Goal: Task Accomplishment & Management: Manage account settings

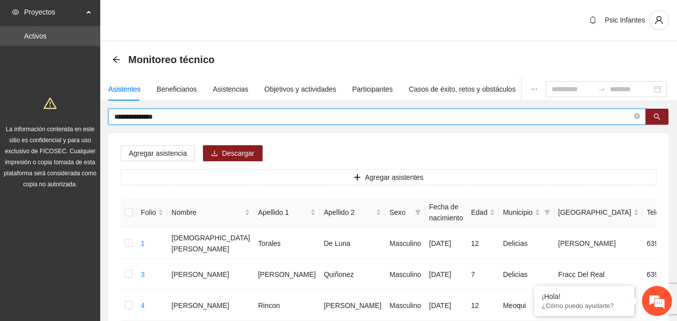
click at [170, 118] on input "**********" at bounding box center [372, 116] width 517 height 11
type input "*"
type input "*********"
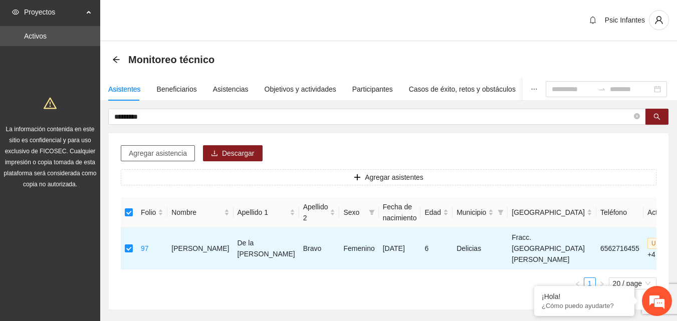
click at [174, 153] on span "Agregar asistencia" at bounding box center [158, 153] width 58 height 11
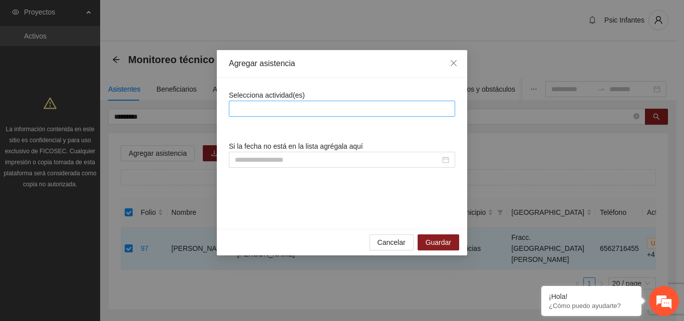
click at [308, 107] on div at bounding box center [341, 109] width 221 height 12
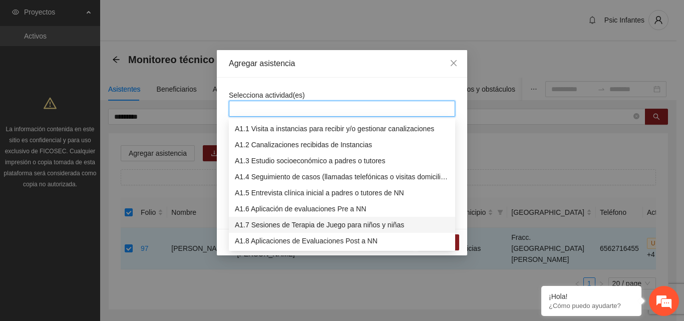
click at [302, 226] on div "A1.7 Sesiones de Terapia de Juego para niños y niñas" at bounding box center [342, 224] width 214 height 11
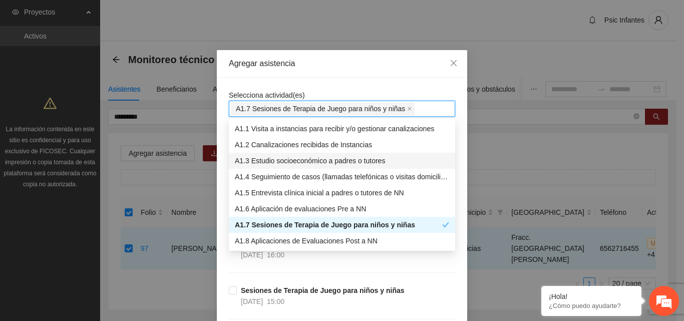
click at [400, 75] on div "Agregar asistencia" at bounding box center [342, 64] width 250 height 28
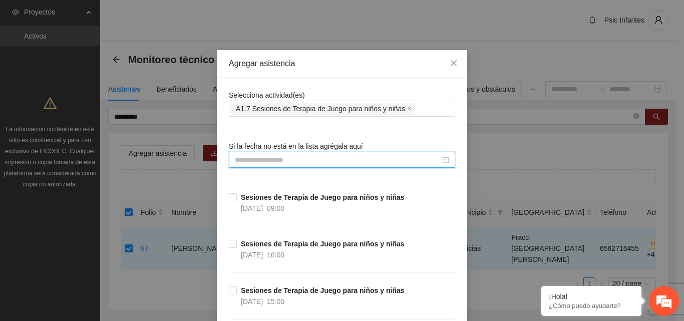
click at [311, 159] on input at bounding box center [337, 159] width 205 height 11
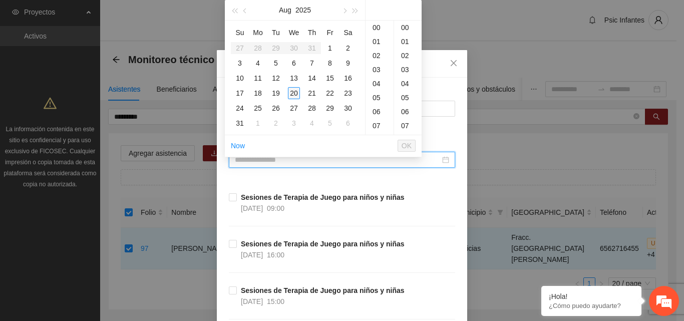
click at [293, 93] on div "20" at bounding box center [294, 93] width 12 height 12
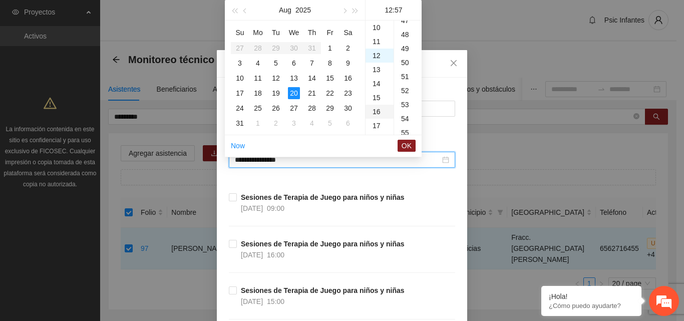
scroll to position [799, 0]
click at [382, 43] on div "13" at bounding box center [380, 42] width 28 height 14
click at [406, 29] on div "00" at bounding box center [408, 28] width 28 height 14
type input "**********"
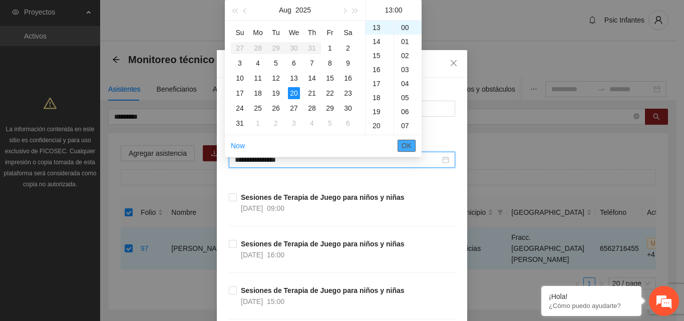
click at [409, 150] on span "OK" at bounding box center [407, 145] width 10 height 11
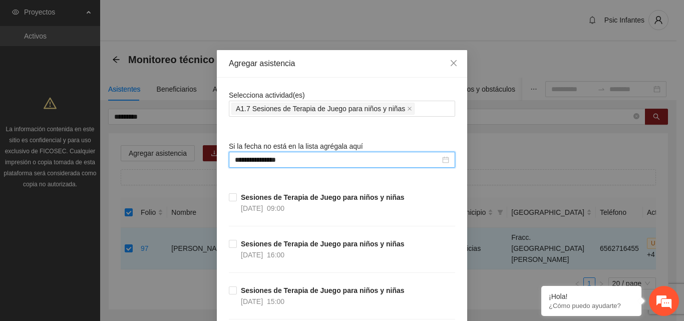
click at [425, 193] on div "Sesiones de Terapia de Juego para niños y niñas [DATE] 09:00" at bounding box center [342, 215] width 226 height 47
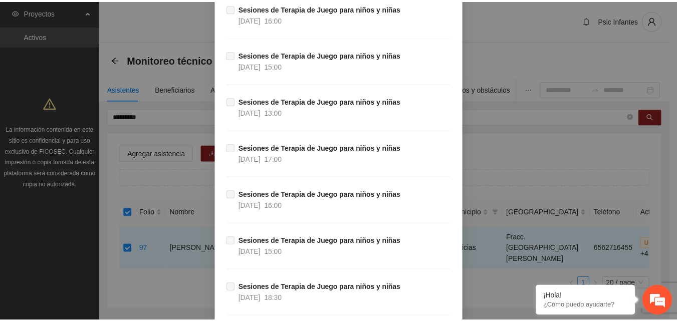
scroll to position [7865, 0]
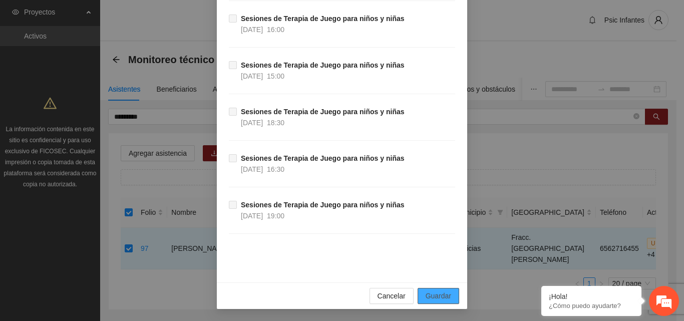
drag, startPoint x: 436, startPoint y: 294, endPoint x: 445, endPoint y: 297, distance: 9.0
click at [437, 294] on span "Guardar" at bounding box center [439, 296] width 26 height 11
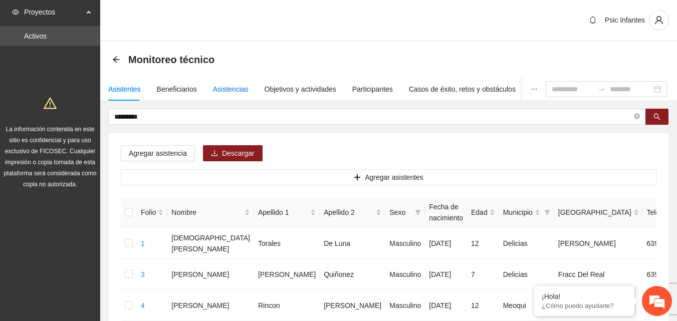
click at [219, 91] on div "Asistencias" at bounding box center [231, 89] width 36 height 11
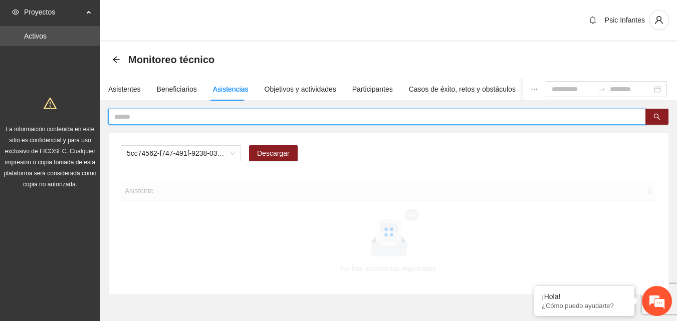
click at [220, 117] on input "text" at bounding box center [372, 116] width 517 height 11
click at [193, 154] on span "A2.1 Comunicado de prensa" at bounding box center [181, 153] width 108 height 15
type input "*********"
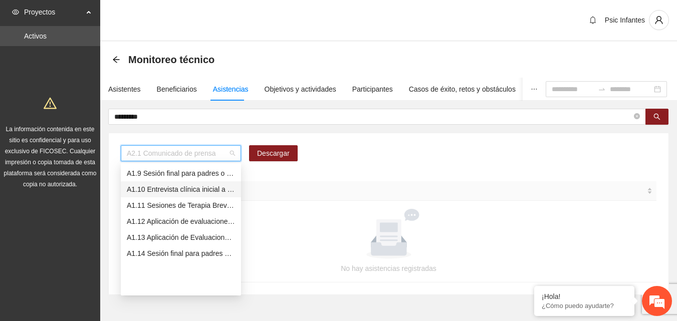
scroll to position [28, 0]
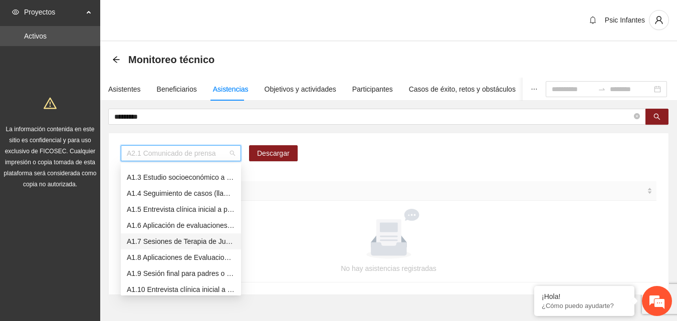
click at [190, 246] on div "A1.7 Sesiones de Terapia de Juego para niños y niñas" at bounding box center [181, 241] width 108 height 11
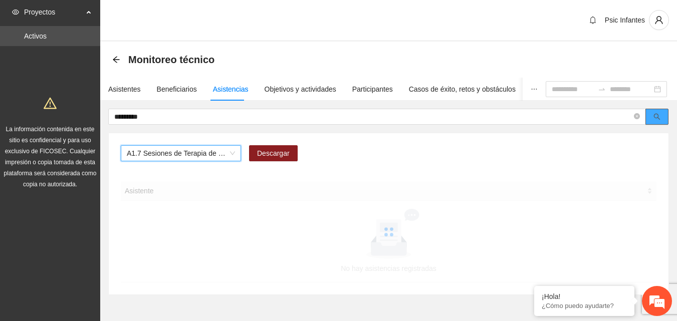
click at [658, 120] on span "search" at bounding box center [656, 117] width 7 height 8
